Goal: Check status: Check status

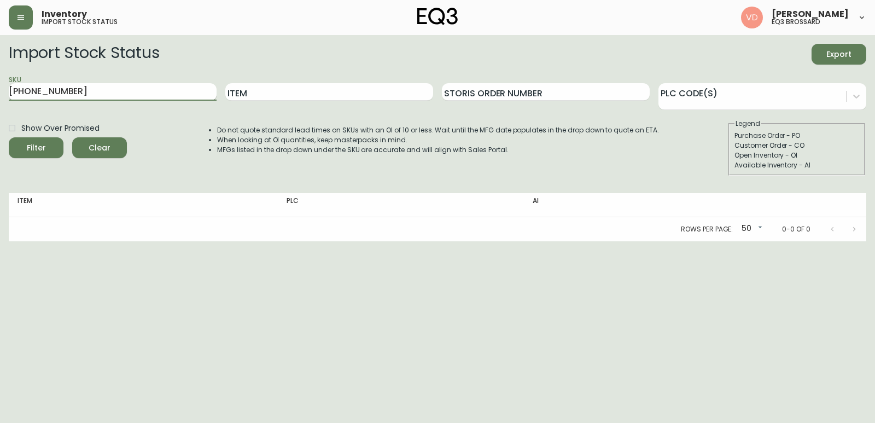
click at [116, 86] on input "3350-2509-0" at bounding box center [113, 92] width 208 height 18
click at [144, 90] on input "3350-2509-0" at bounding box center [113, 92] width 208 height 18
type input "3"
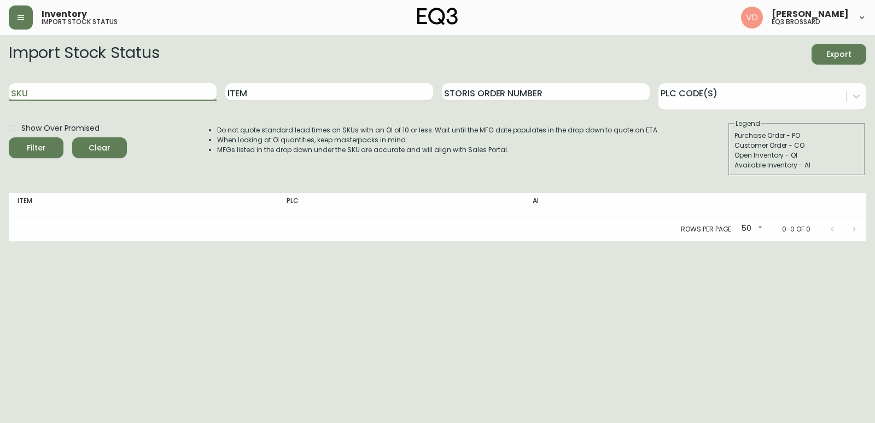
click at [56, 94] on input "SKU" at bounding box center [113, 92] width 208 height 18
click at [108, 88] on input "3020-433-4-B" at bounding box center [113, 92] width 208 height 18
click at [9, 137] on button "Filter" at bounding box center [36, 147] width 55 height 21
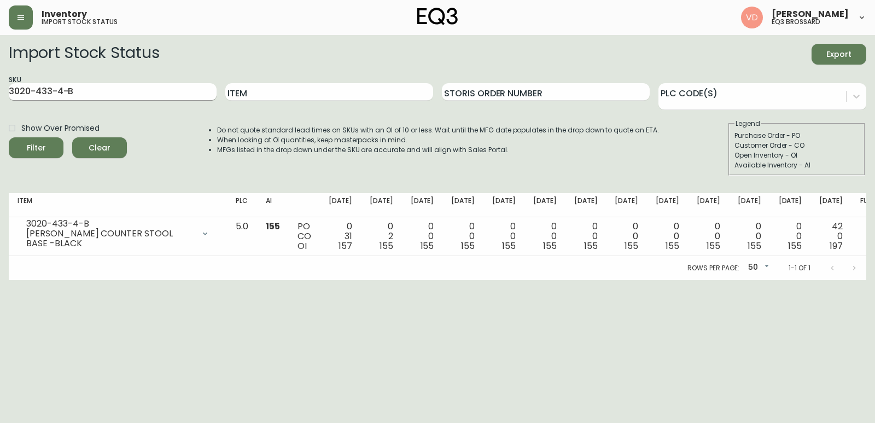
drag, startPoint x: 91, startPoint y: 95, endPoint x: 96, endPoint y: 91, distance: 5.8
click at [92, 93] on div "SKU 3020-433-4-B" at bounding box center [113, 92] width 208 height 36
drag, startPoint x: 96, startPoint y: 91, endPoint x: 0, endPoint y: 92, distance: 96.3
click at [0, 92] on main "Import Stock Status Export SKU 3020-433-4-B Item Storis Order Number PLC Code(s…" at bounding box center [437, 157] width 875 height 245
paste input "1-35-A"
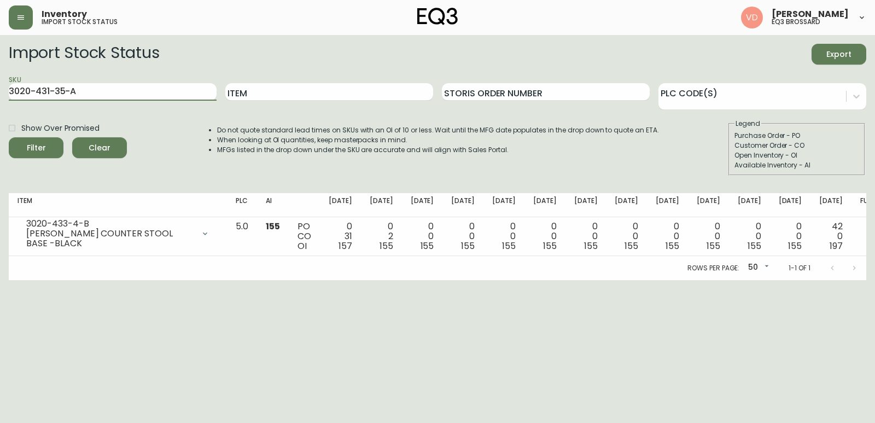
type input "3020-431-35-A"
click at [9, 137] on button "Filter" at bounding box center [36, 147] width 55 height 21
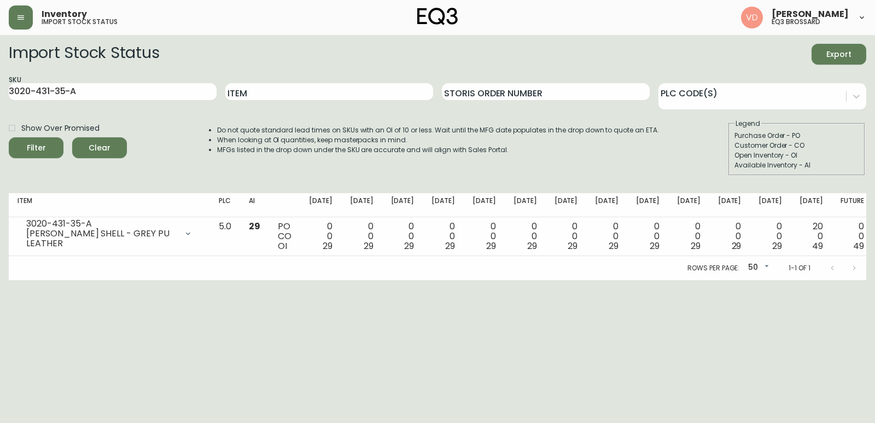
click at [750, 280] on html "Inventory import stock status Virginie De Montigny eq3 brossard Import Stock St…" at bounding box center [437, 140] width 875 height 280
